Goal: Information Seeking & Learning: Find specific fact

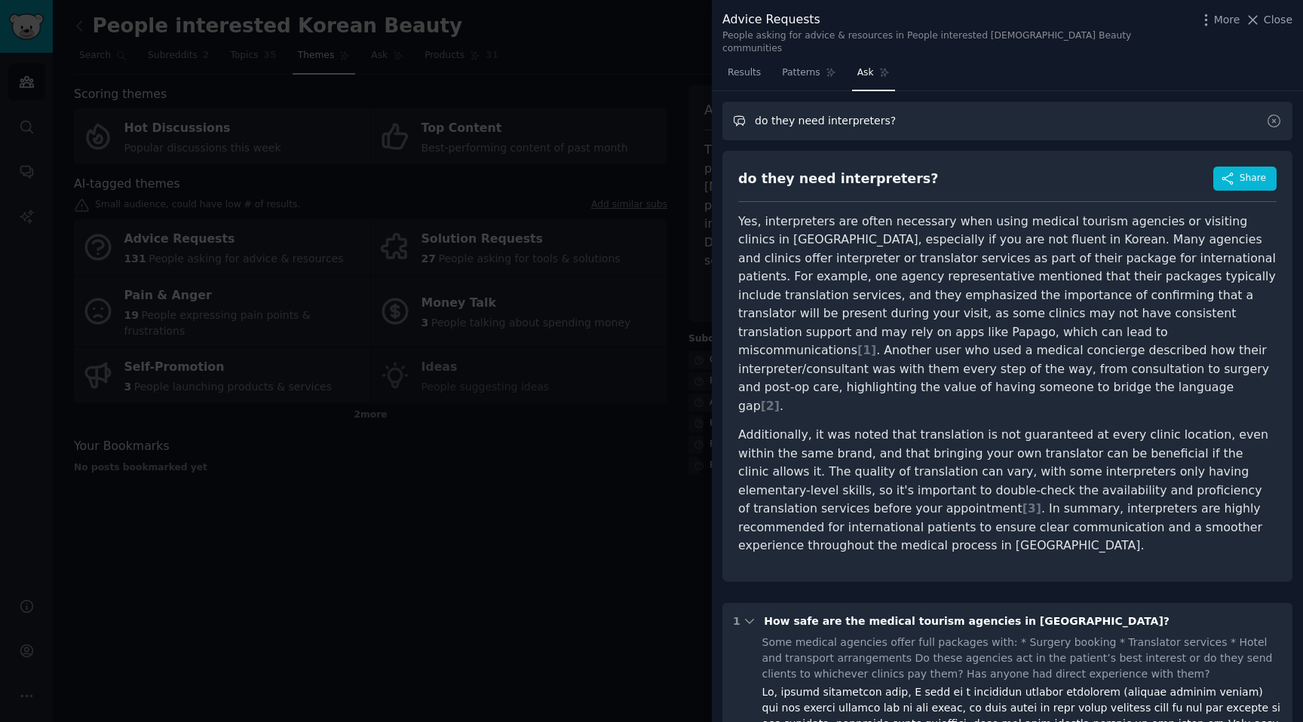
click at [908, 123] on input "do they need interpreters?" at bounding box center [1007, 121] width 570 height 38
click at [805, 69] on link "Patterns" at bounding box center [808, 76] width 64 height 31
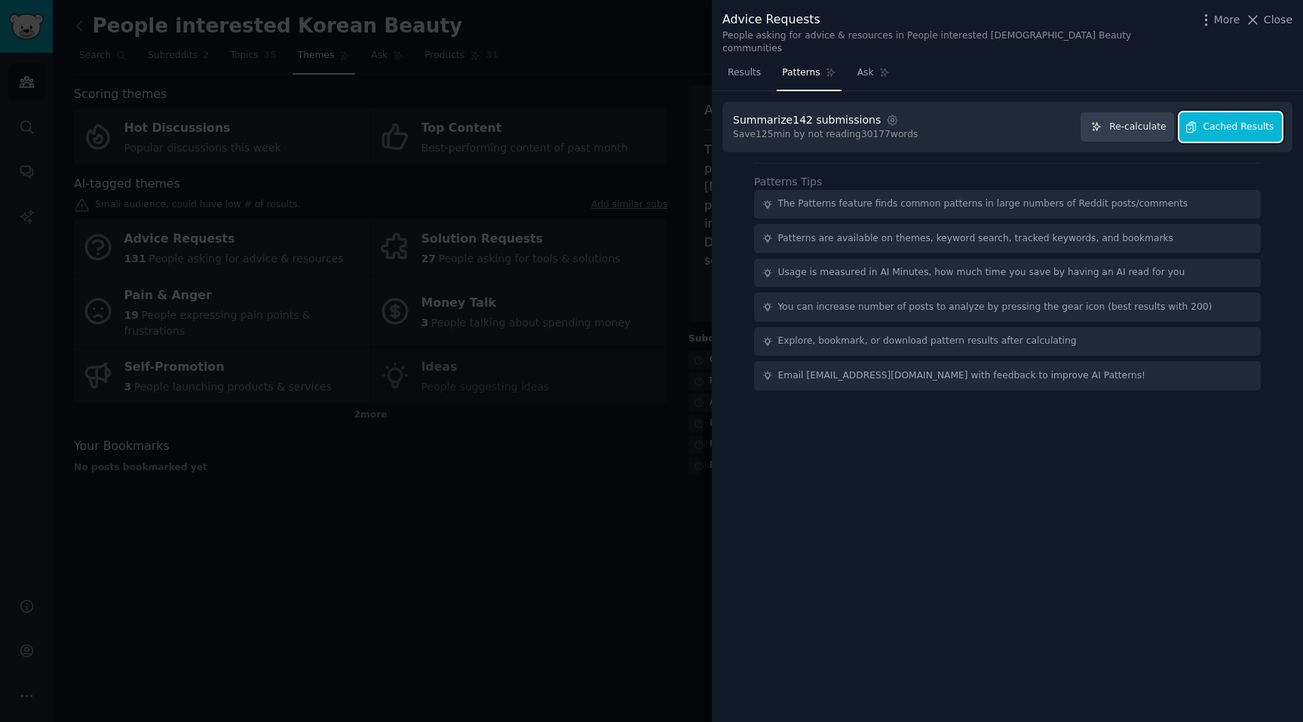
click at [1248, 121] on span "Cached Results" at bounding box center [1238, 128] width 71 height 14
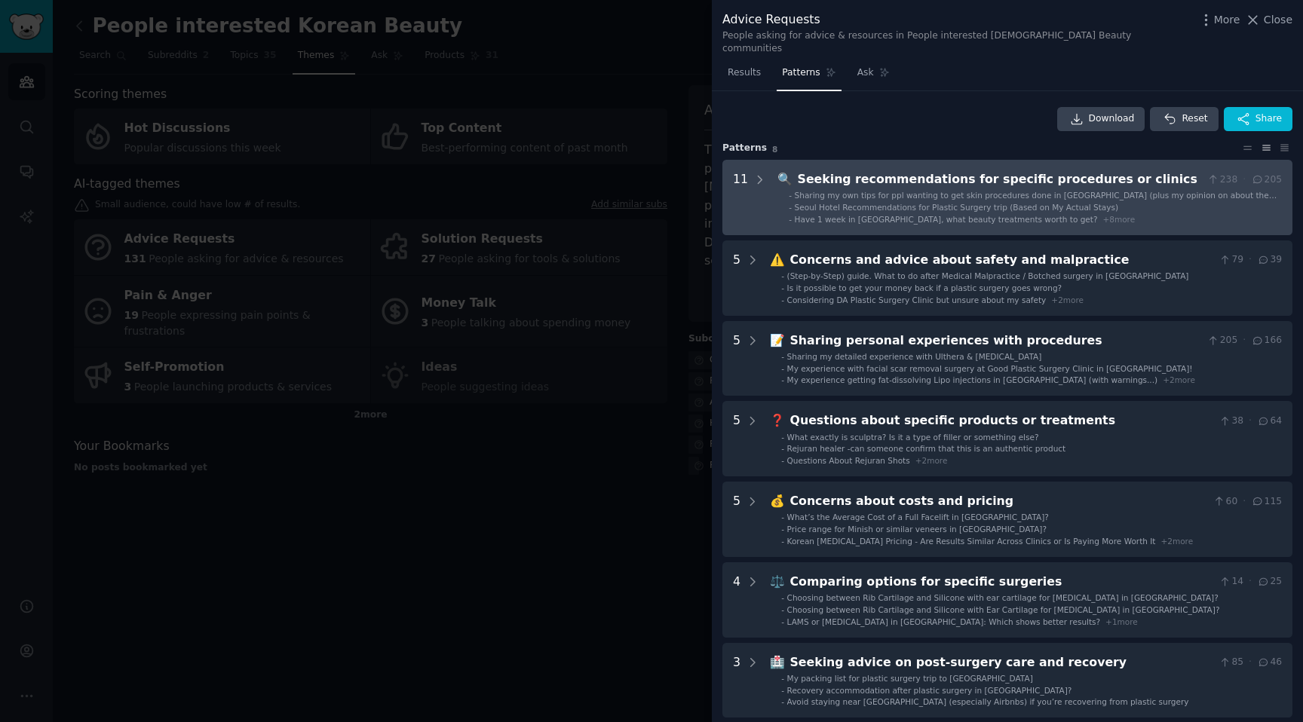
click at [972, 191] on span "Sharing my own tips for ppl wanting to get skin procedures done in [GEOGRAPHIC_…" at bounding box center [1035, 201] width 482 height 20
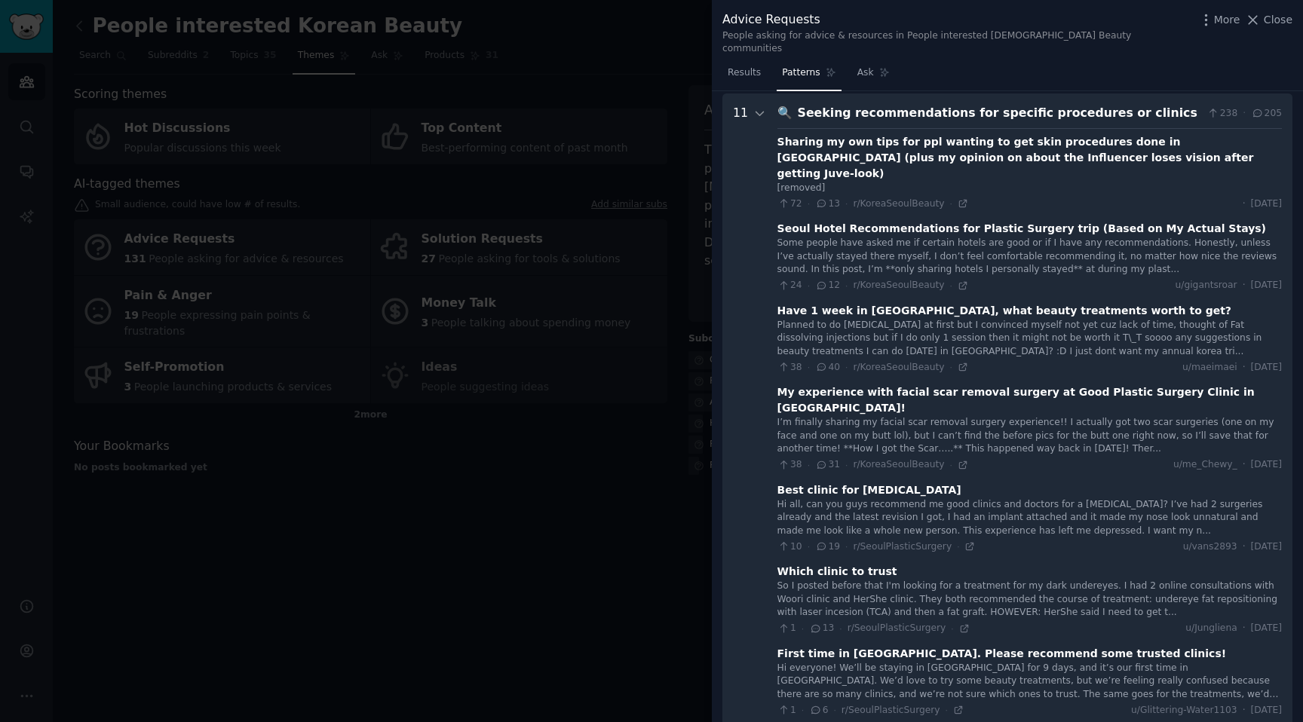
scroll to position [69, 0]
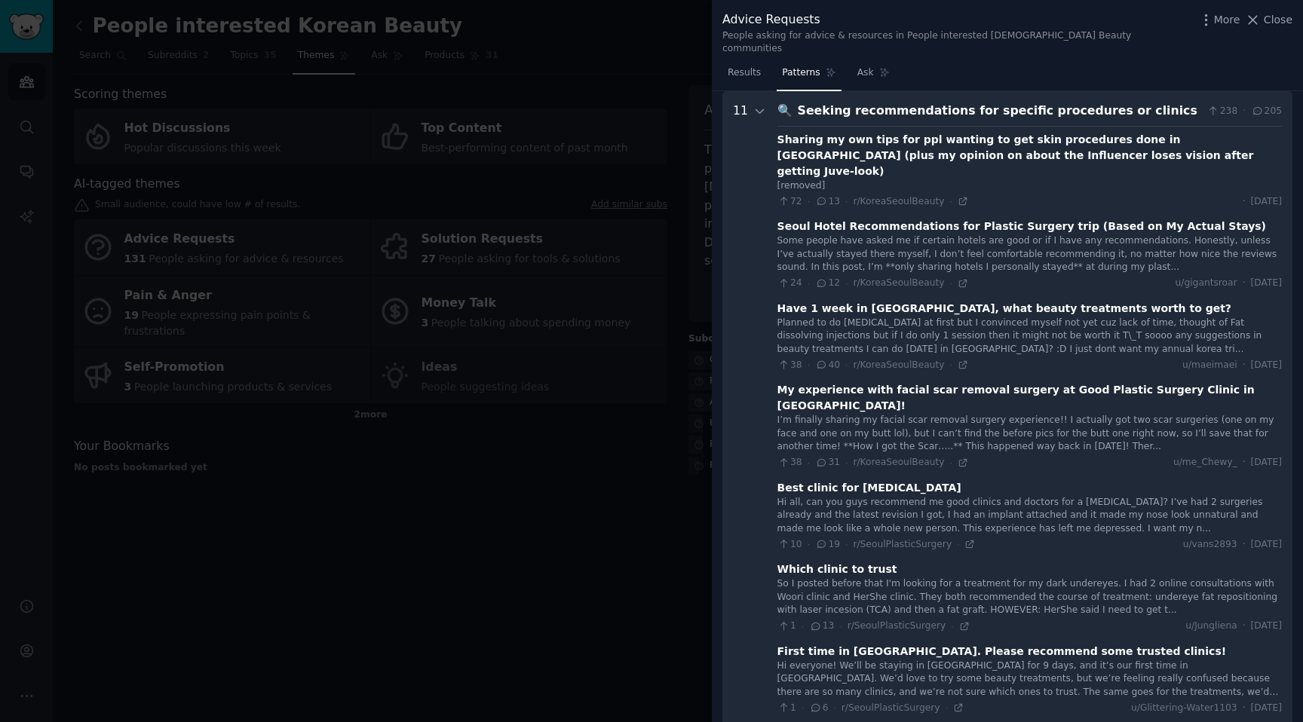
click at [878, 102] on div "Seeking recommendations for specific procedures or clinics" at bounding box center [1000, 111] width 404 height 19
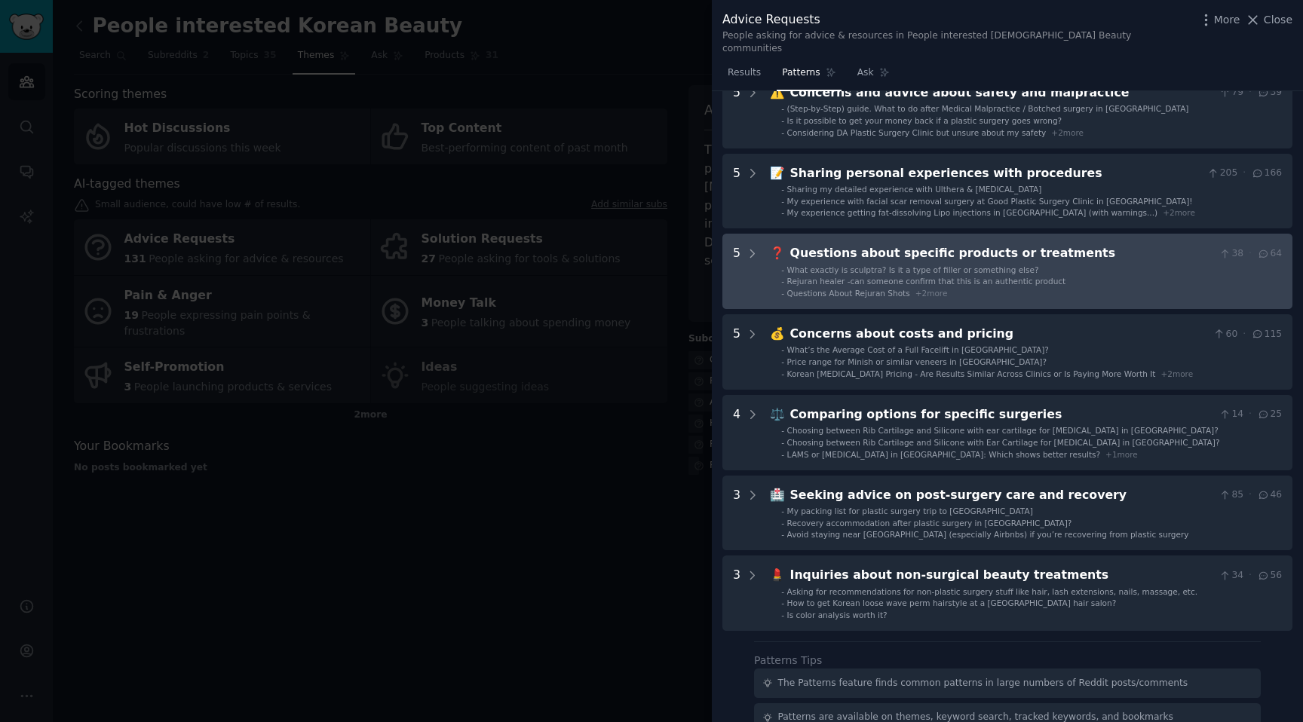
scroll to position [231, 0]
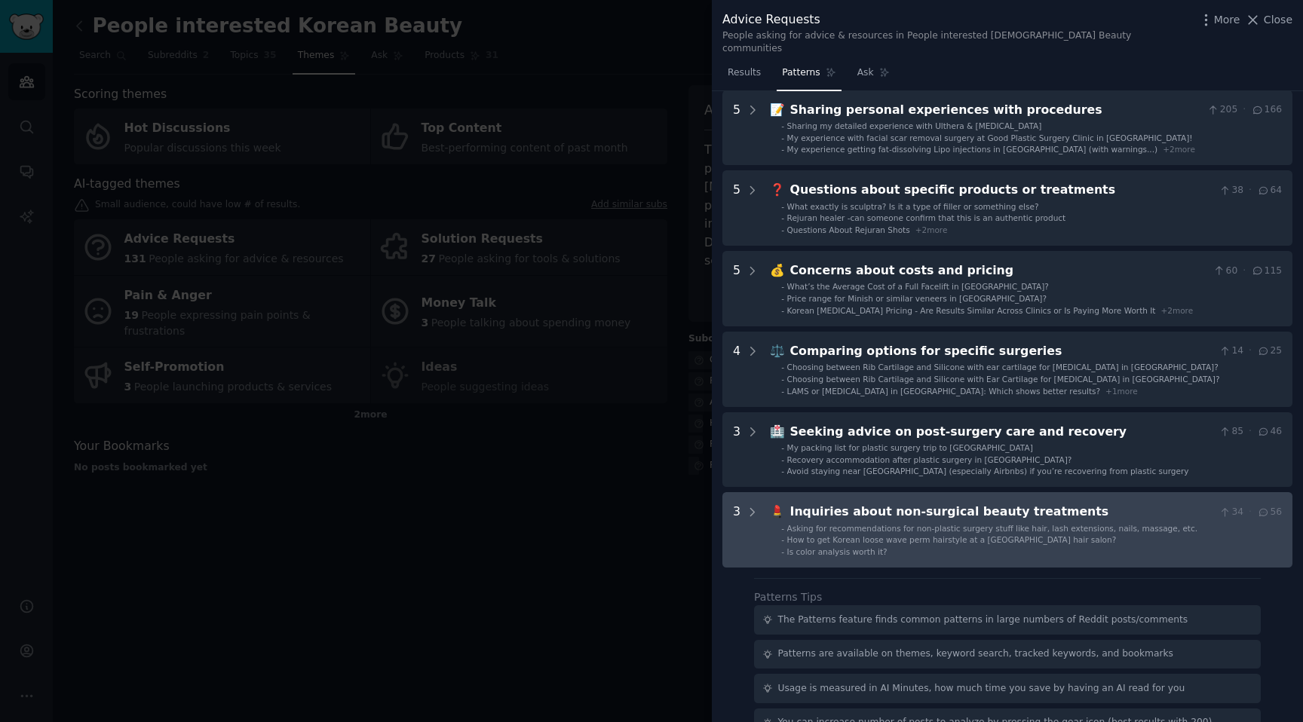
click at [866, 506] on div "Inquiries about non-surgical beauty treatments" at bounding box center [1001, 512] width 423 height 19
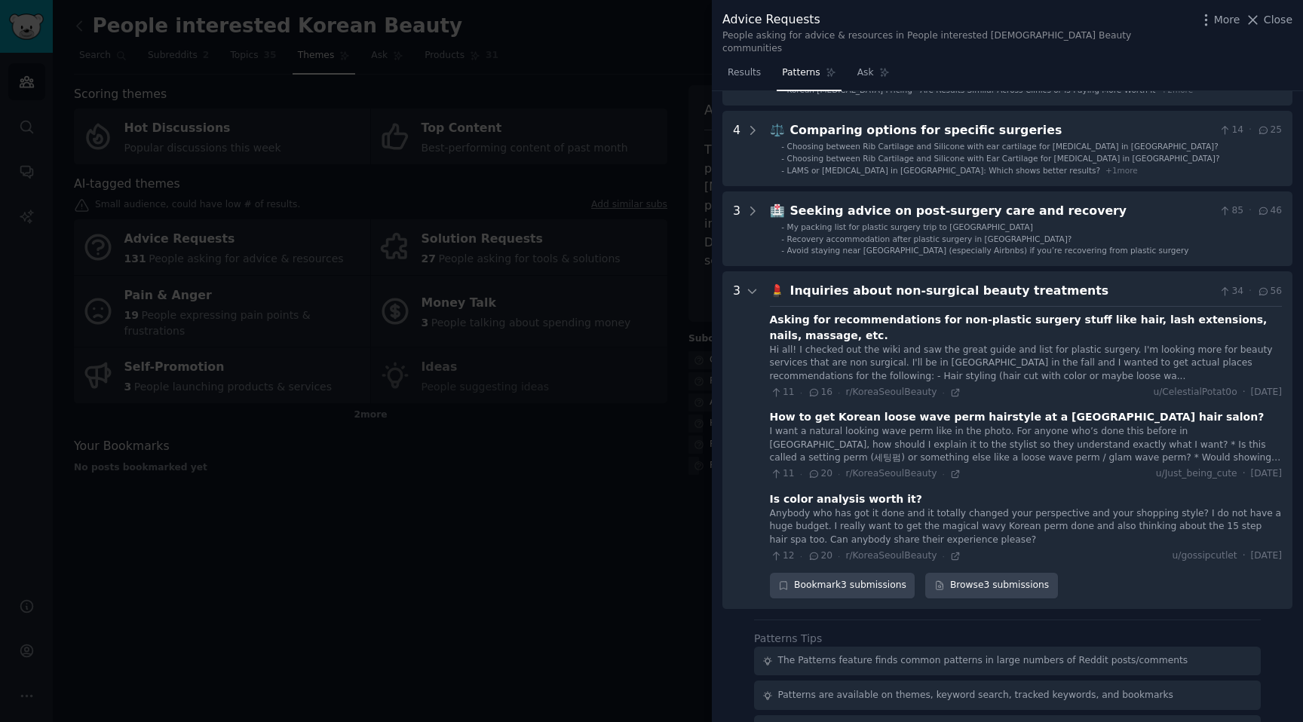
scroll to position [579, 0]
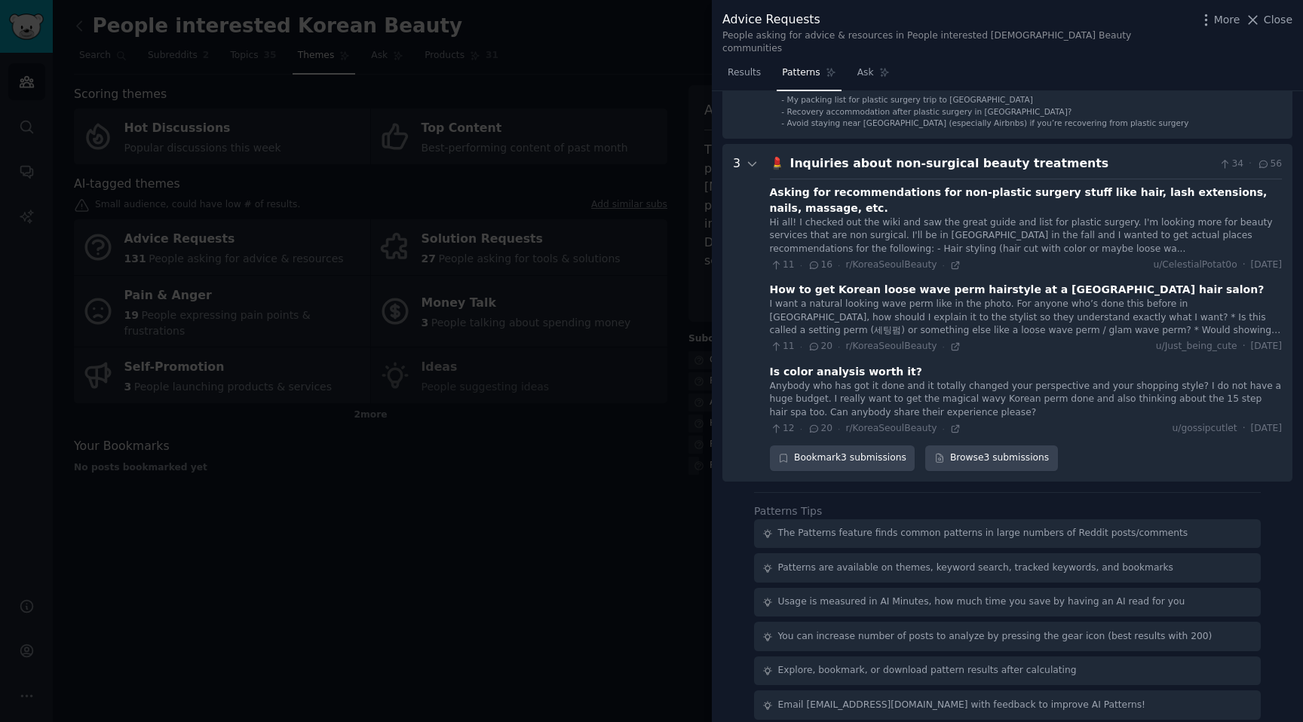
click at [1017, 32] on div "People asking for advice & resources in People interested [DEMOGRAPHIC_DATA] Be…" at bounding box center [955, 42] width 467 height 26
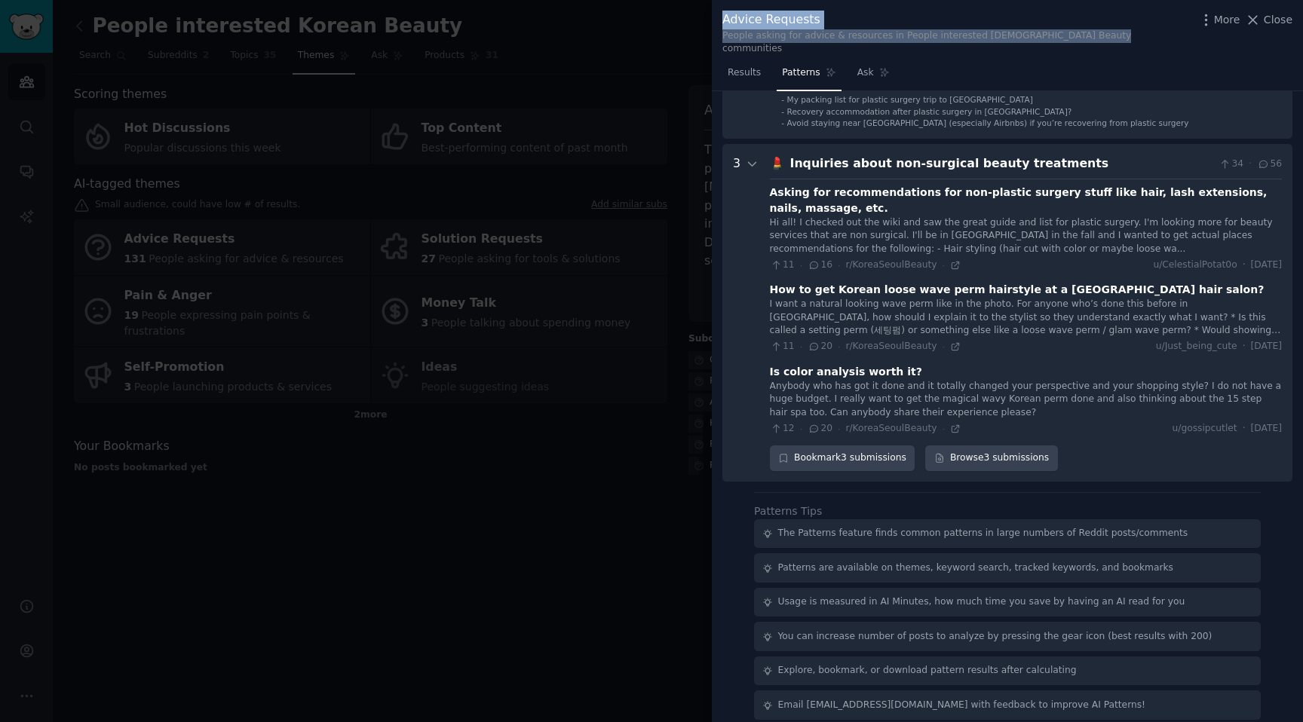
drag, startPoint x: 1137, startPoint y: 37, endPoint x: 714, endPoint y: 18, distance: 423.3
click at [714, 18] on div "Advice Requests People asking for advice & resources in People interested Korea…" at bounding box center [1007, 30] width 591 height 61
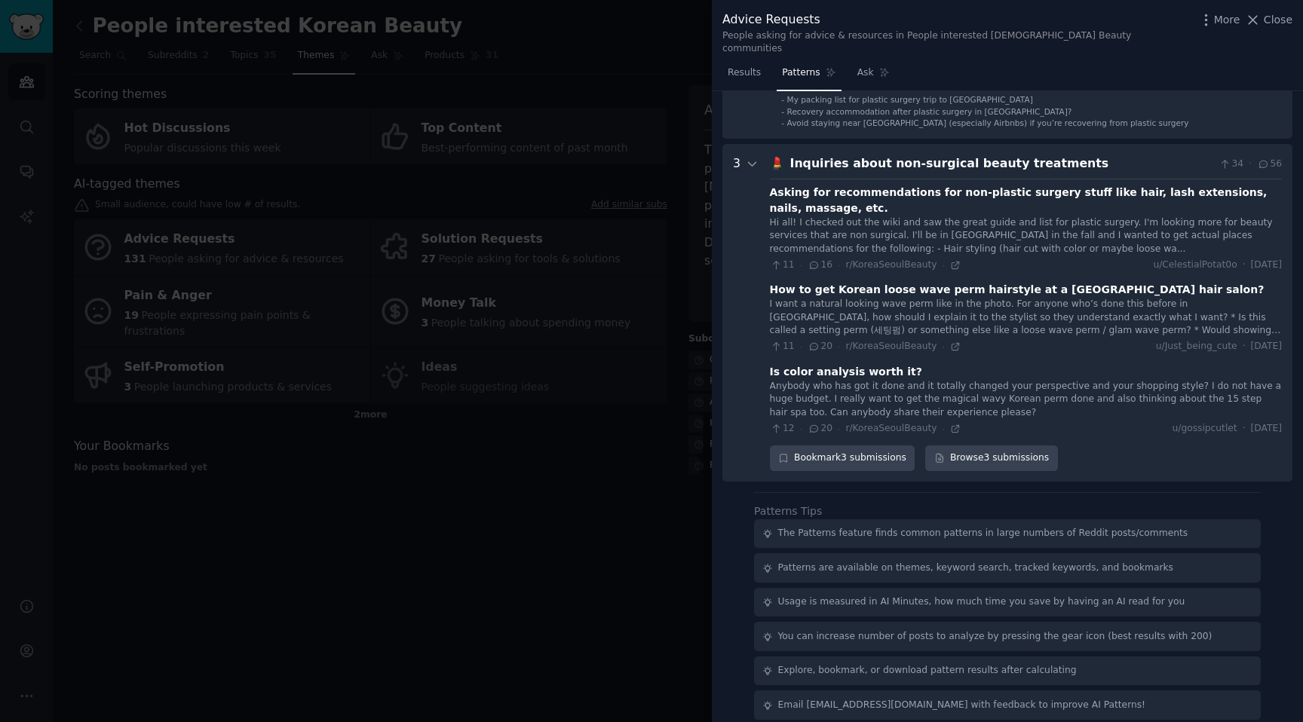
click at [724, 20] on div "Advice Requests People asking for advice & resources in People interested Korea…" at bounding box center [1007, 30] width 591 height 61
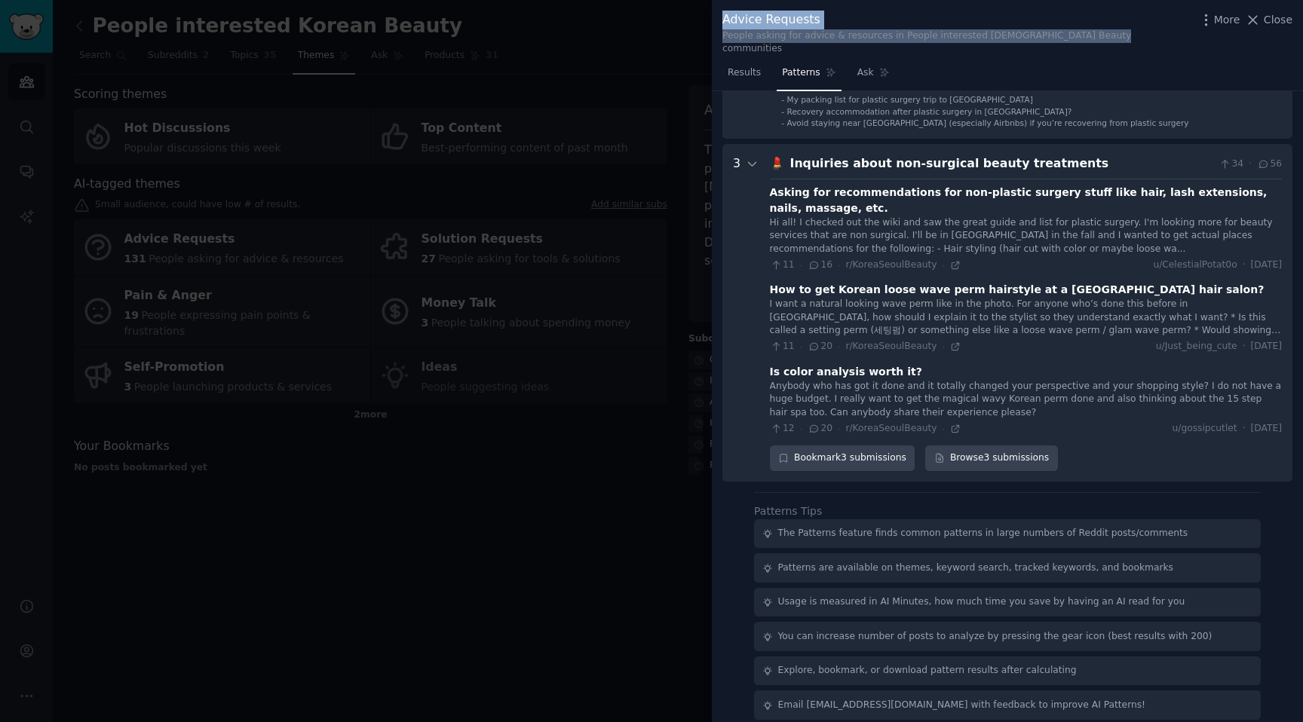
drag, startPoint x: 724, startPoint y: 20, endPoint x: 1123, endPoint y: 41, distance: 400.1
click at [1123, 41] on div "Advice Requests People asking for advice & resources in People interested Korea…" at bounding box center [1007, 33] width 570 height 45
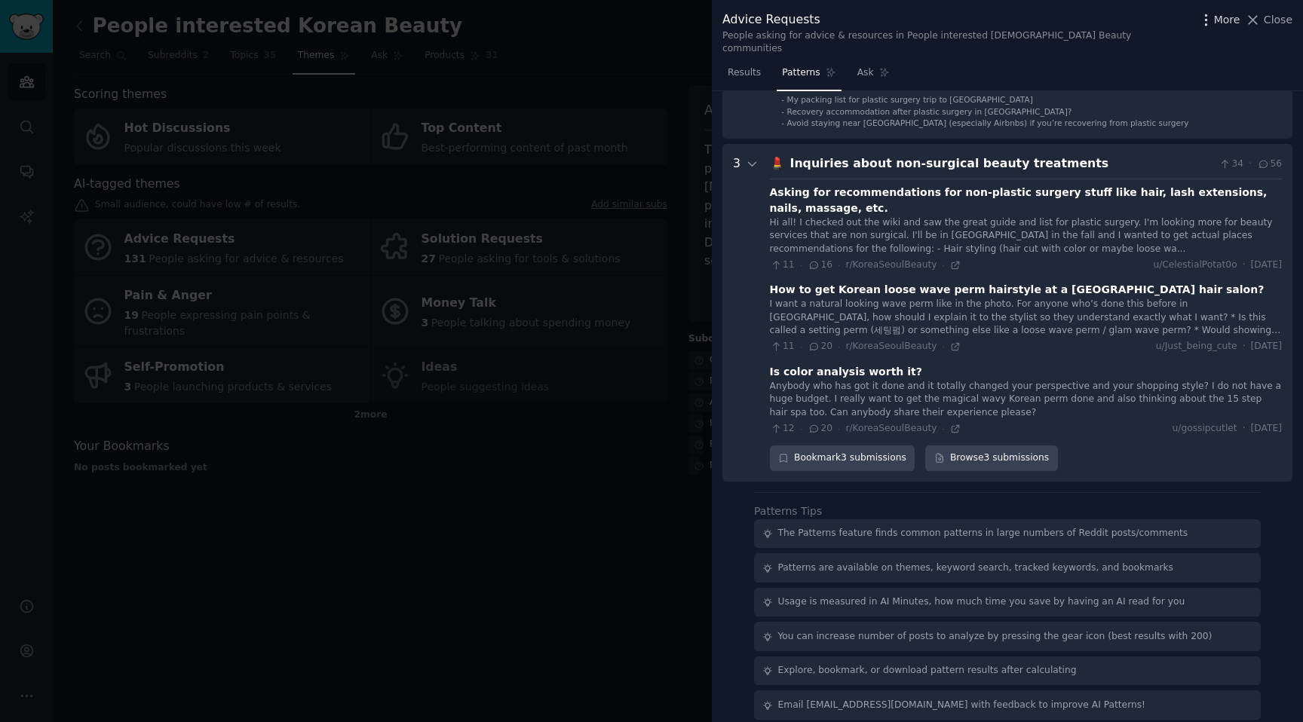
click at [1223, 25] on span "More" at bounding box center [1227, 20] width 26 height 16
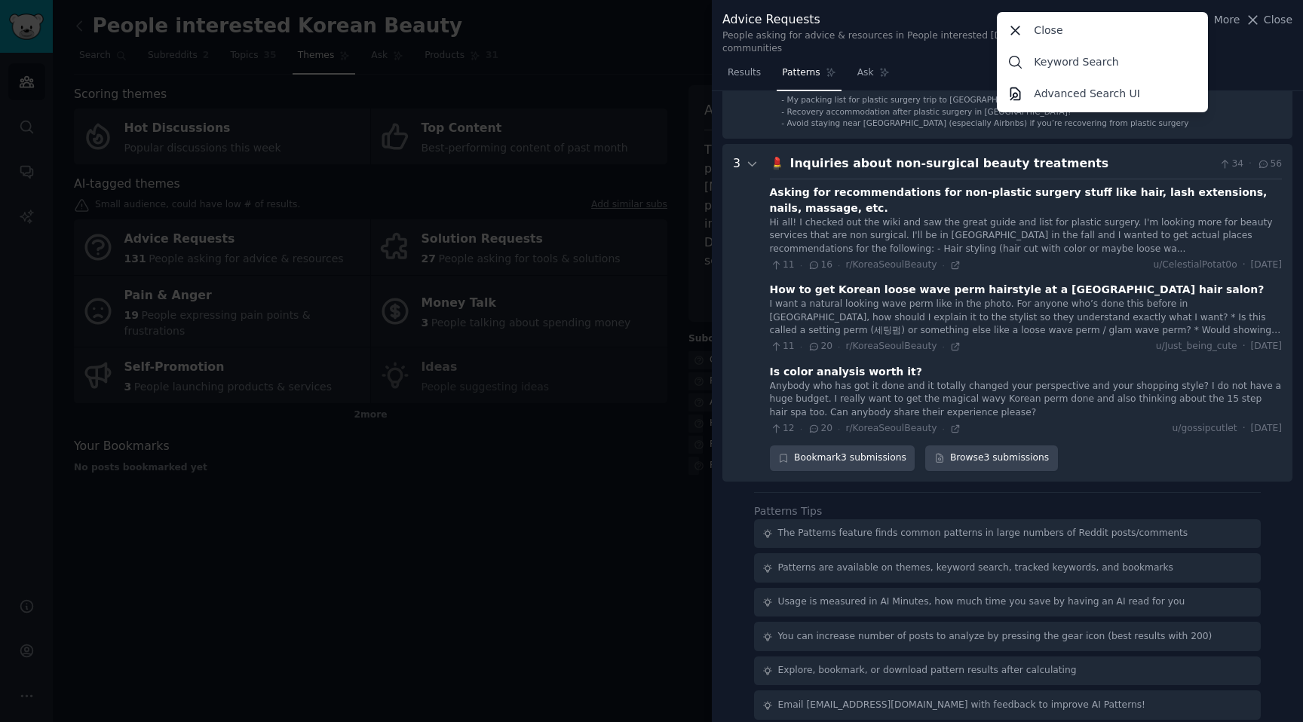
click at [1235, 38] on div "Advice Requests People asking for advice & resources in People interested Korea…" at bounding box center [1007, 33] width 570 height 45
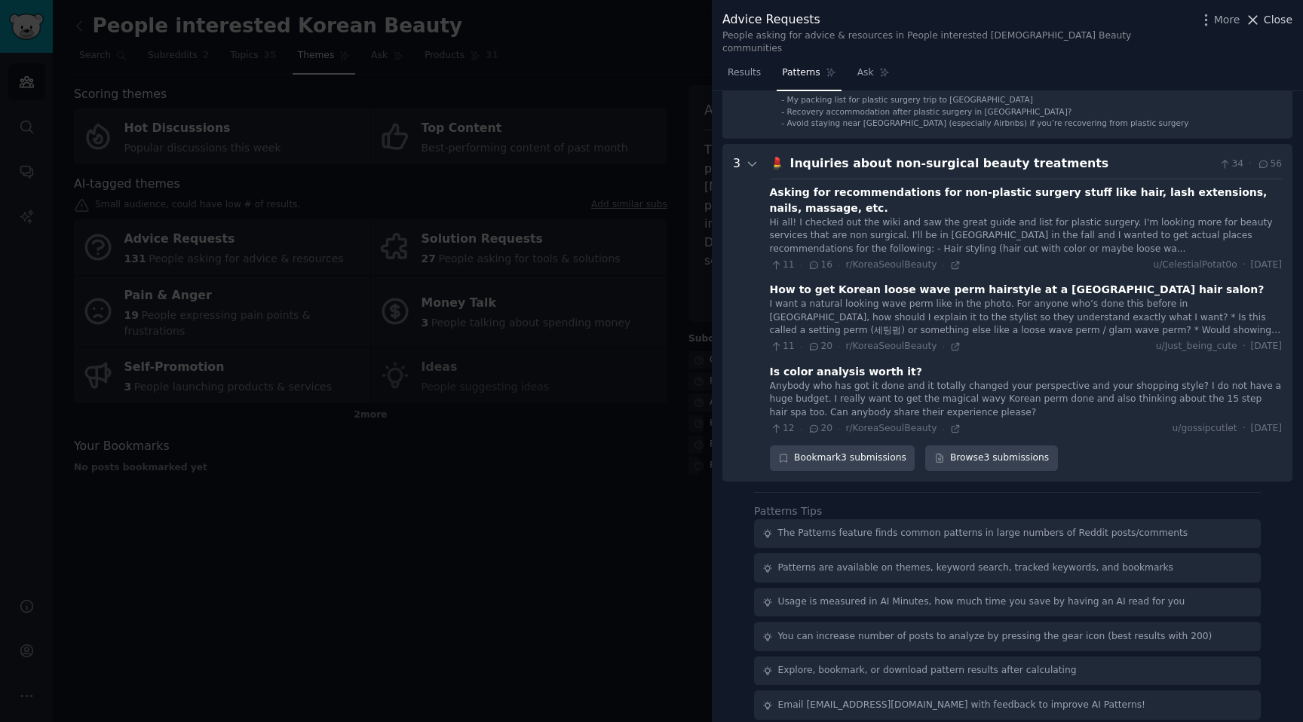
click at [1276, 17] on span "Close" at bounding box center [1277, 20] width 29 height 16
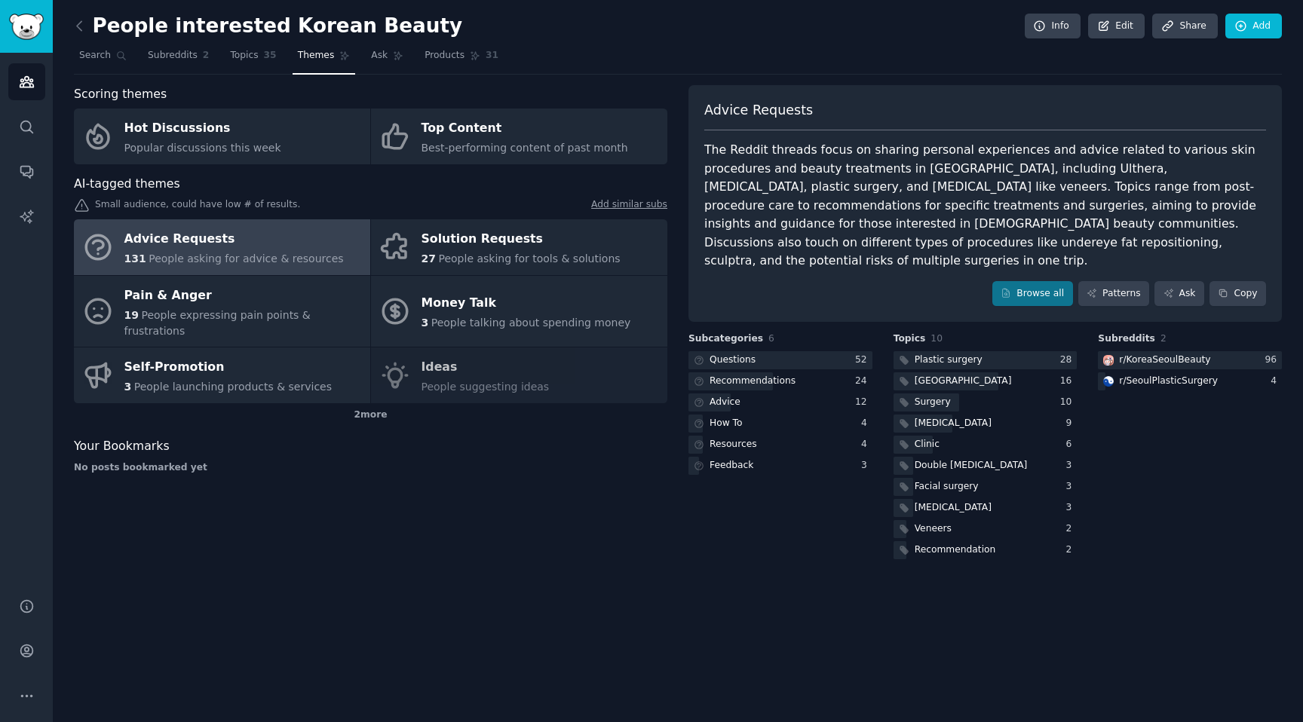
click at [997, 125] on div "Advice Requests" at bounding box center [985, 116] width 562 height 30
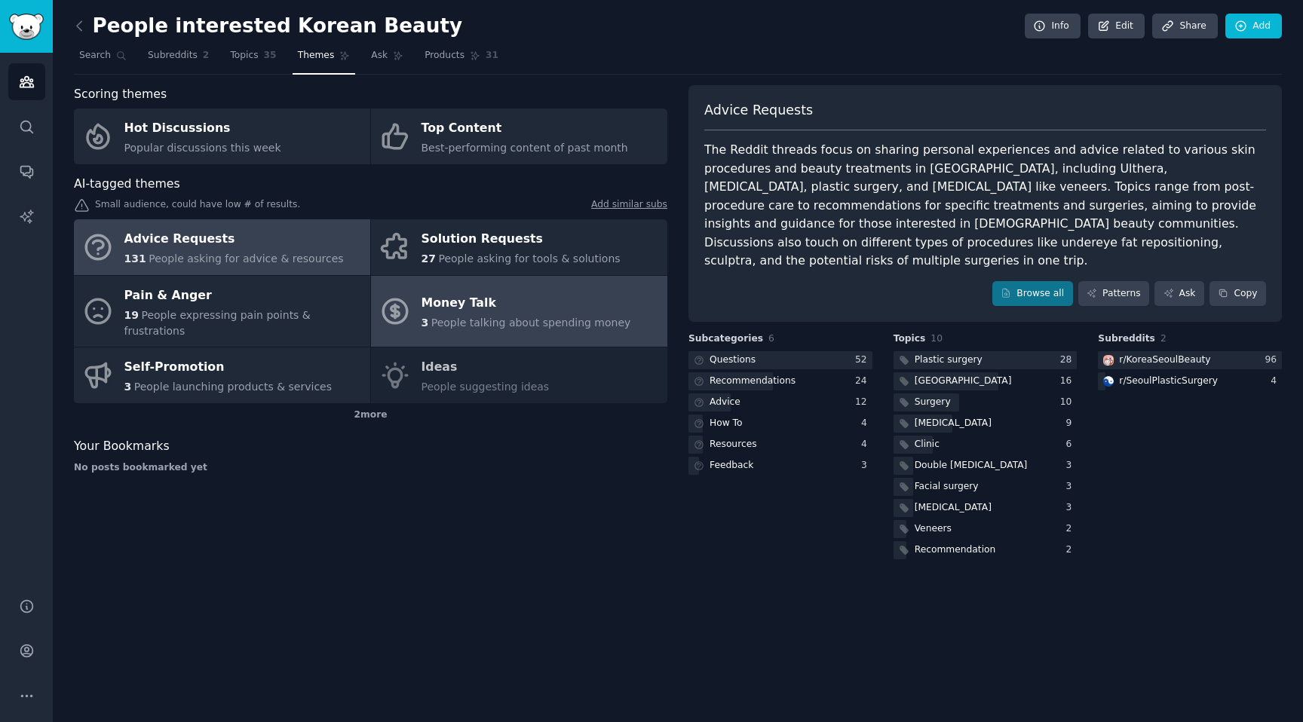
click at [468, 303] on div "Money Talk" at bounding box center [526, 304] width 210 height 24
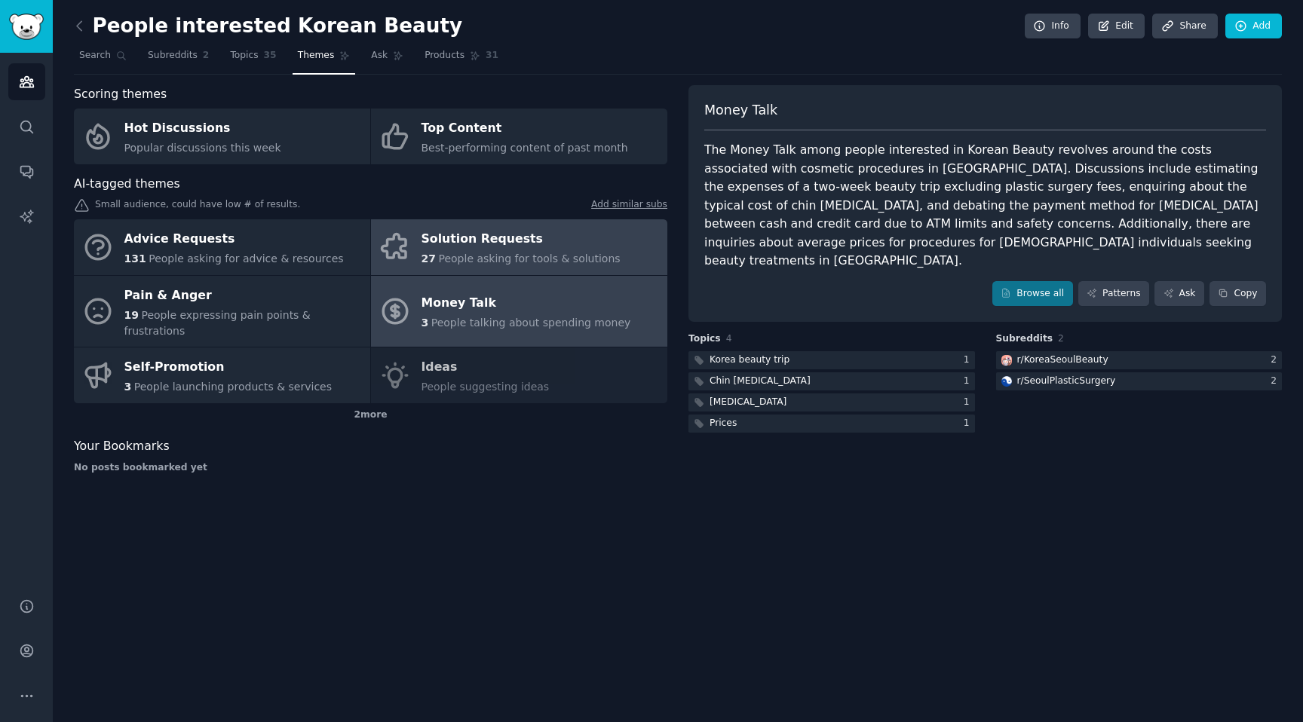
click at [470, 258] on span "People asking for tools & solutions" at bounding box center [529, 259] width 182 height 12
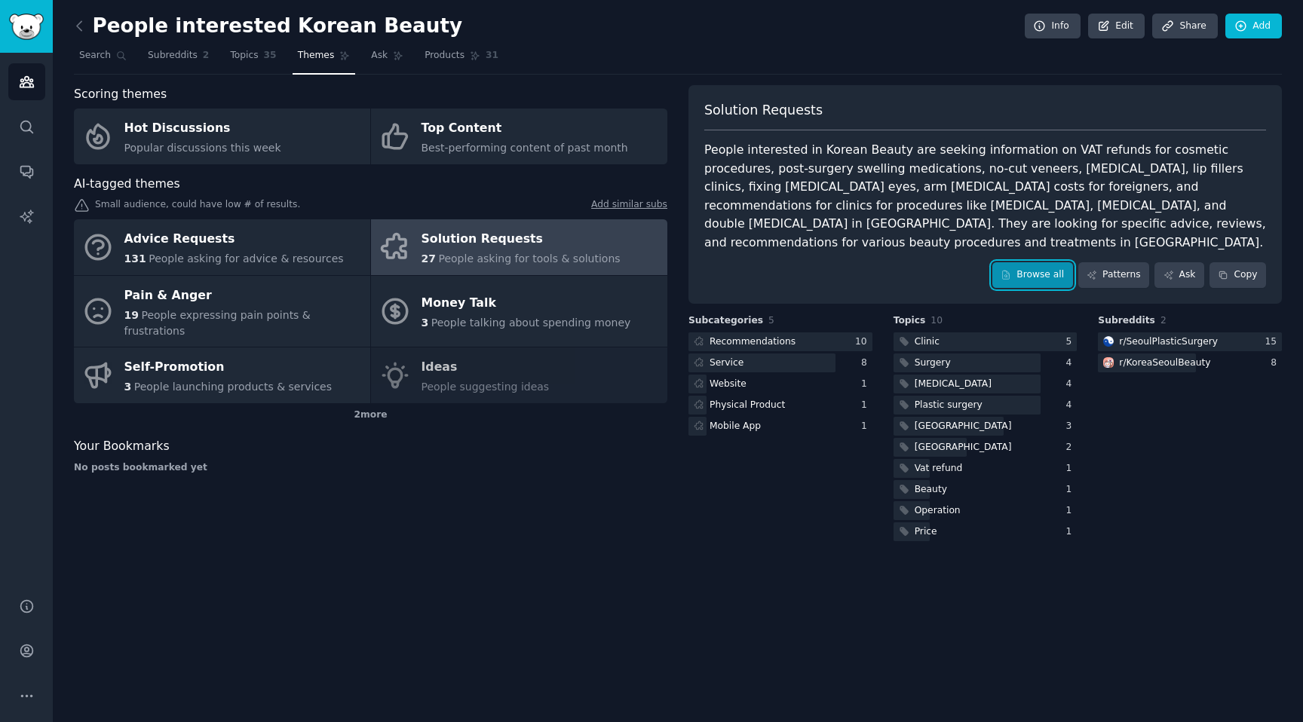
click at [1041, 262] on link "Browse all" at bounding box center [1032, 275] width 81 height 26
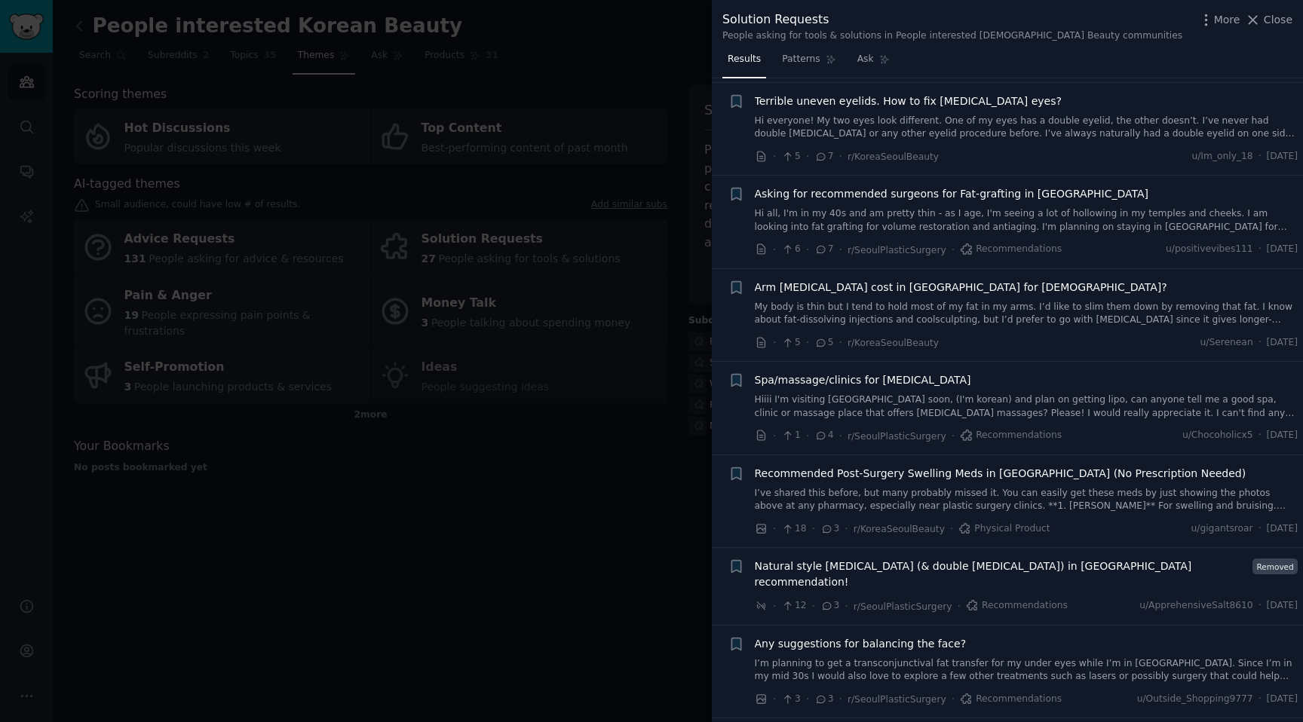
scroll to position [1434, 0]
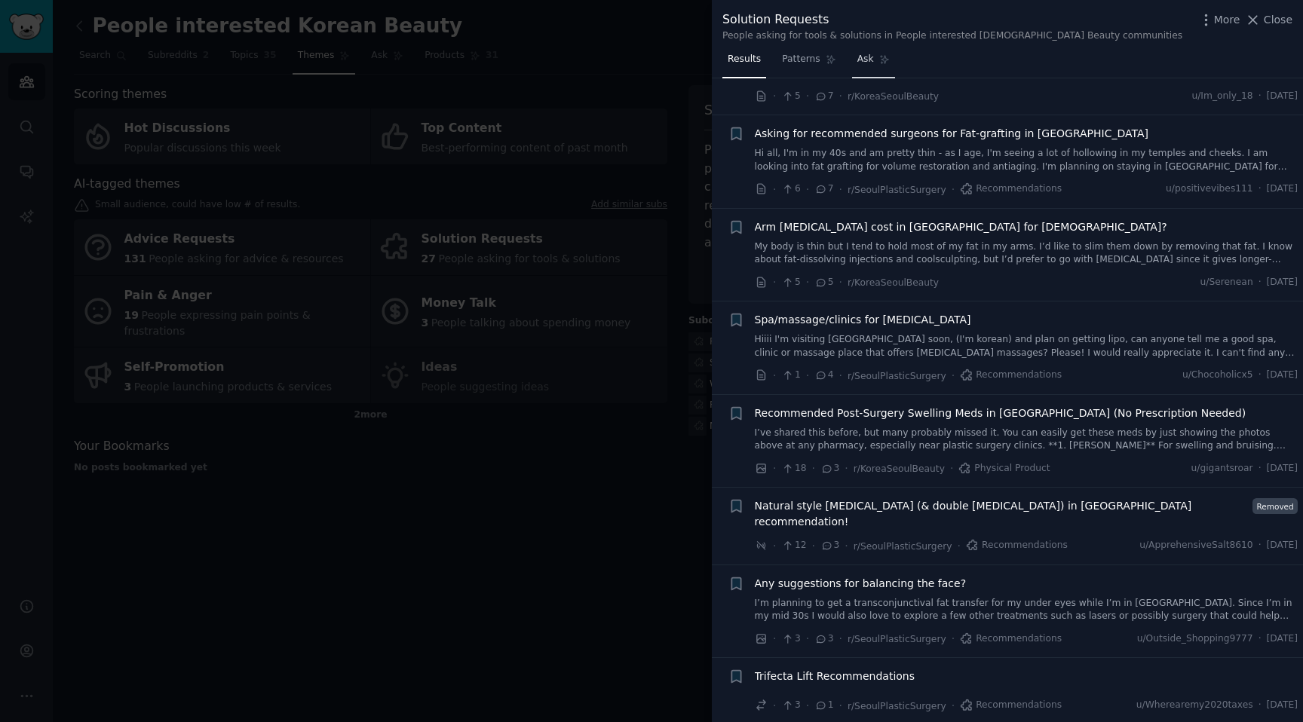
click at [889, 50] on link "Ask" at bounding box center [873, 62] width 43 height 31
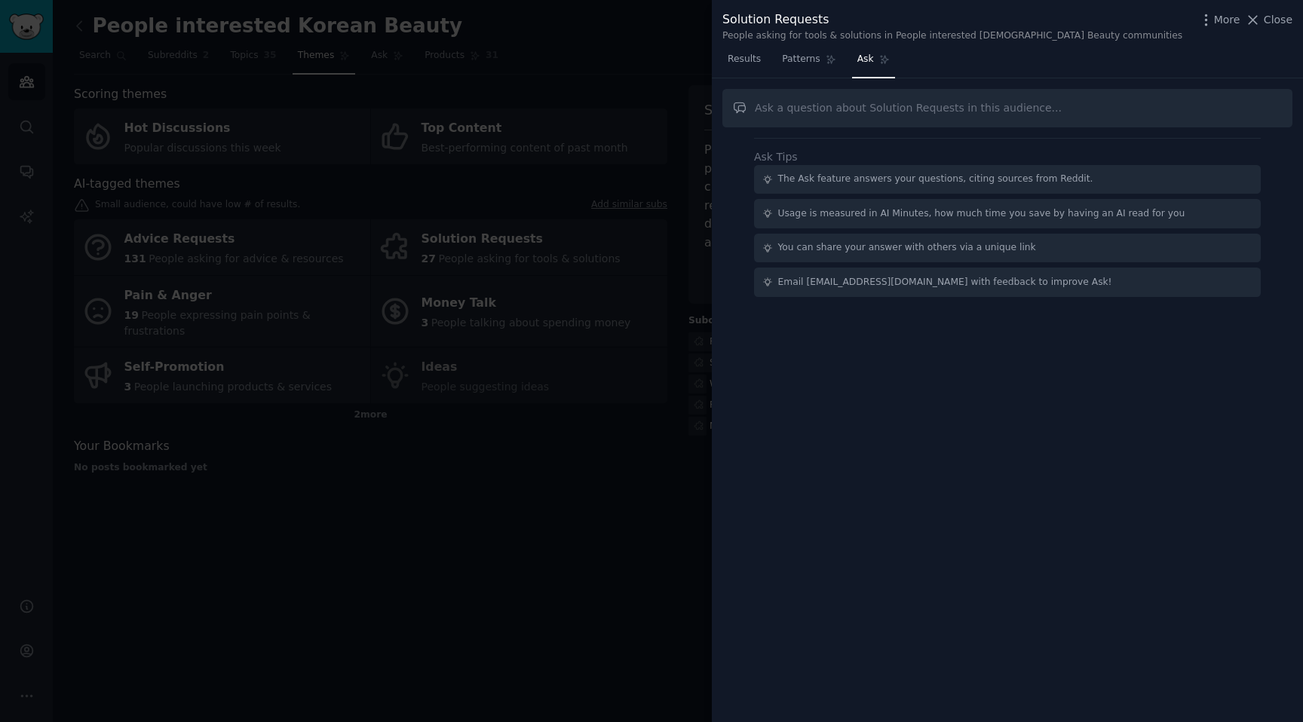
click at [925, 116] on input "text" at bounding box center [1007, 108] width 570 height 38
type input "Do they need interpreter/translator?"
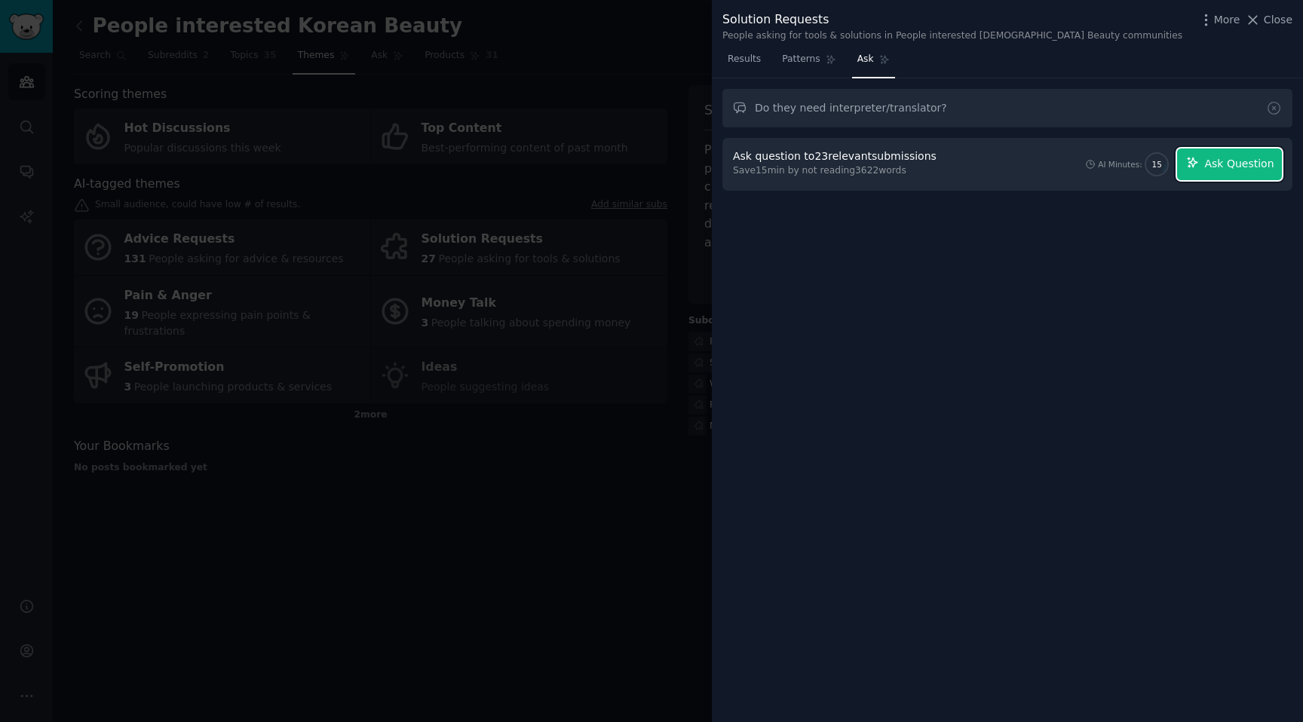
click at [1232, 162] on span "Ask Question" at bounding box center [1238, 164] width 69 height 16
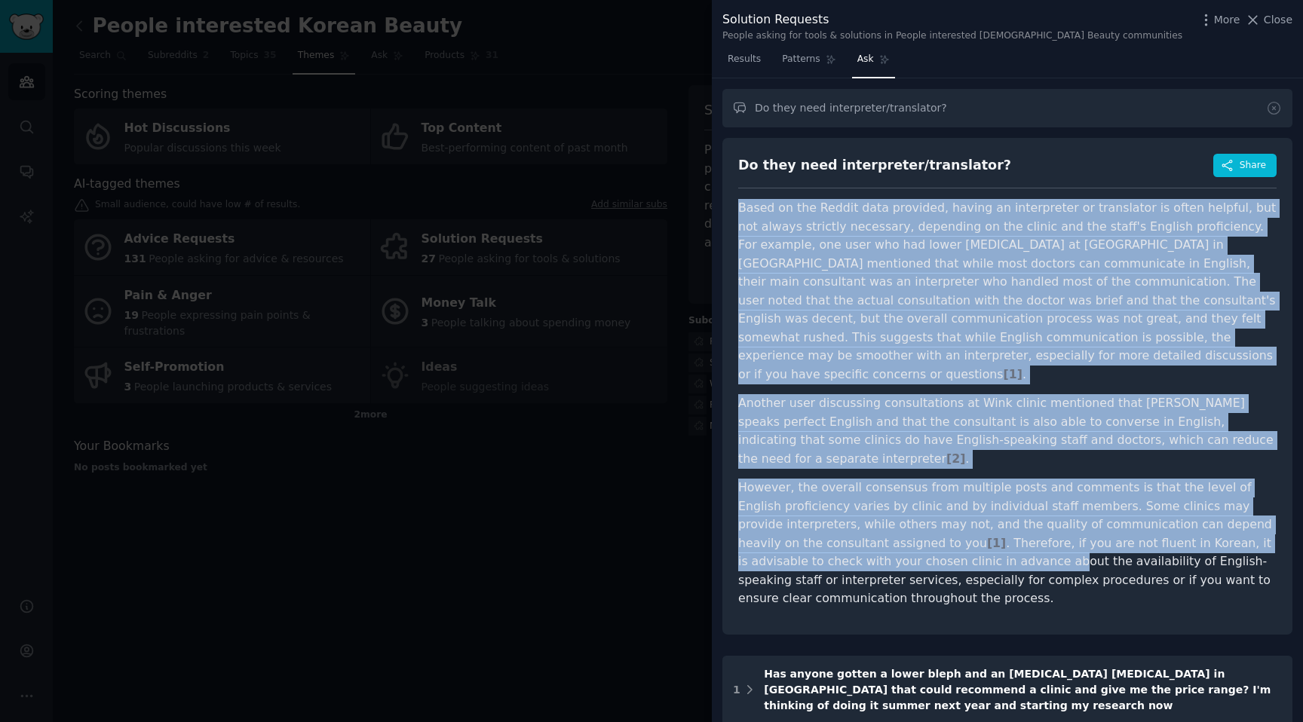
drag, startPoint x: 741, startPoint y: 207, endPoint x: 887, endPoint y: 520, distance: 345.3
click at [887, 520] on article "Based on the Reddit data provided, having an interpreter or translator is often…" at bounding box center [1007, 403] width 538 height 409
